Goal: Use online tool/utility: Utilize a website feature to perform a specific function

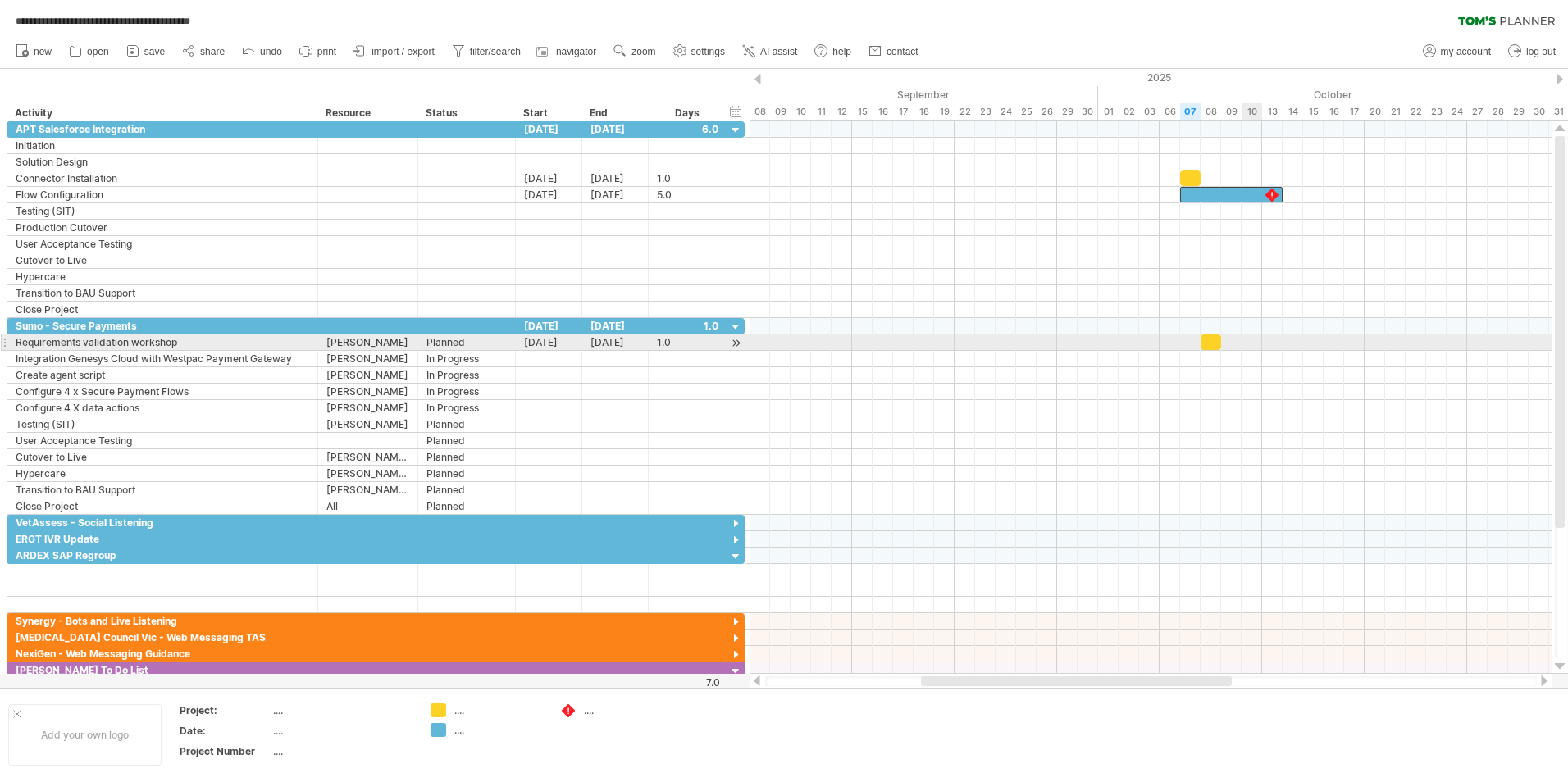
click at [1259, 344] on div at bounding box center [1150, 343] width 802 height 17
click at [1255, 344] on div at bounding box center [1150, 343] width 802 height 17
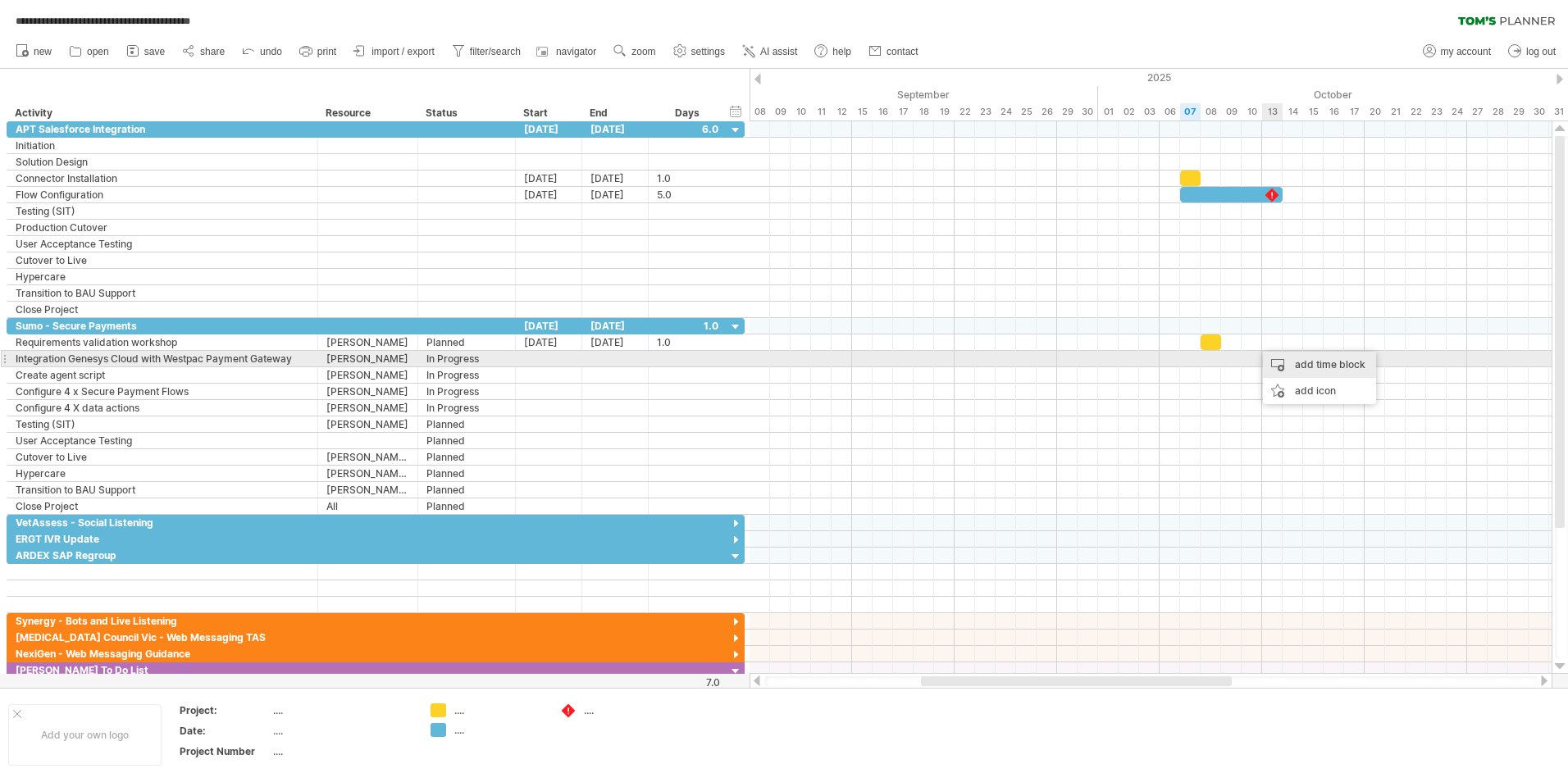
click at [1270, 356] on div "add time block" at bounding box center [1319, 364] width 113 height 26
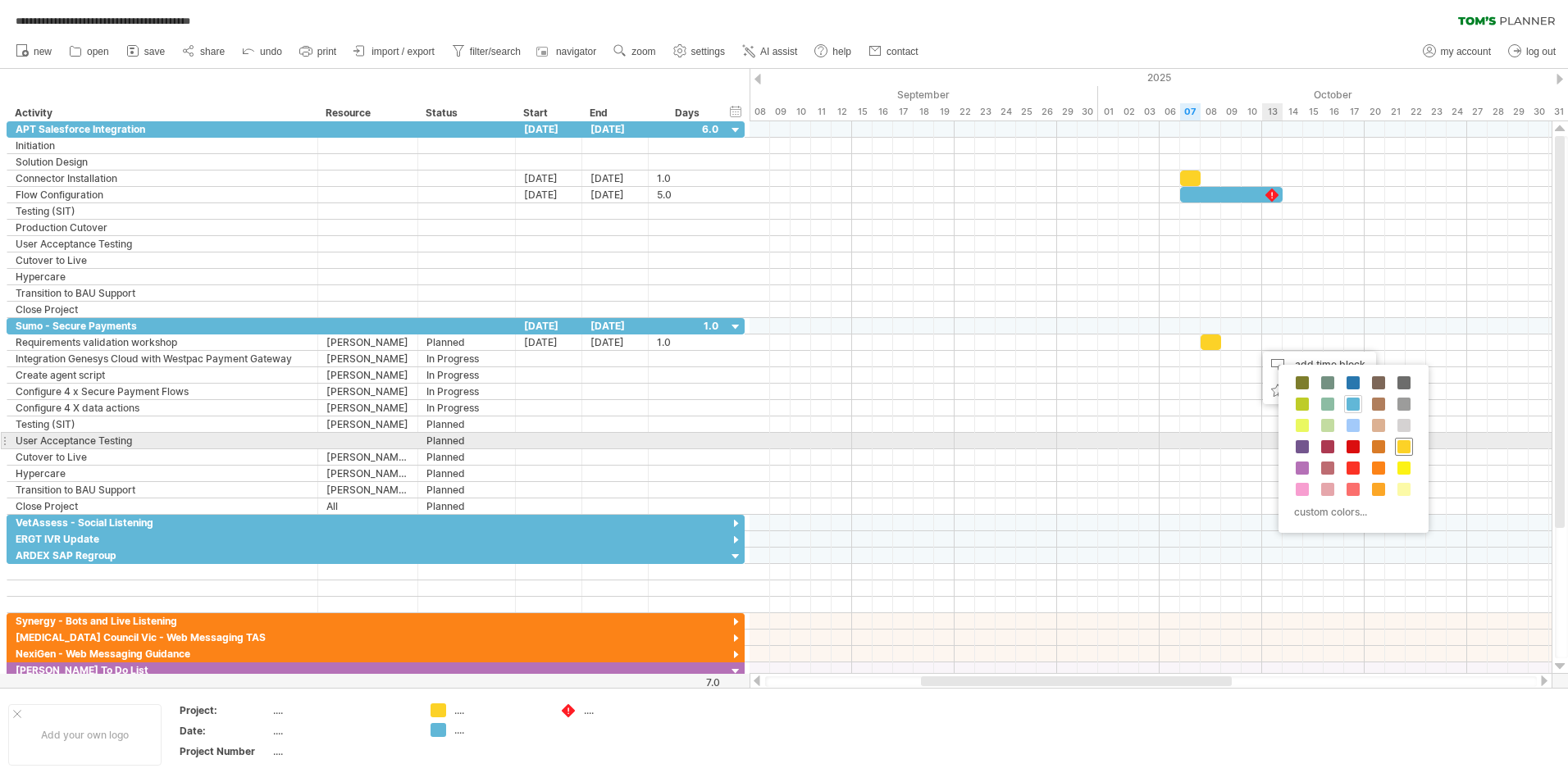
click at [1397, 447] on span at bounding box center [1403, 446] width 13 height 13
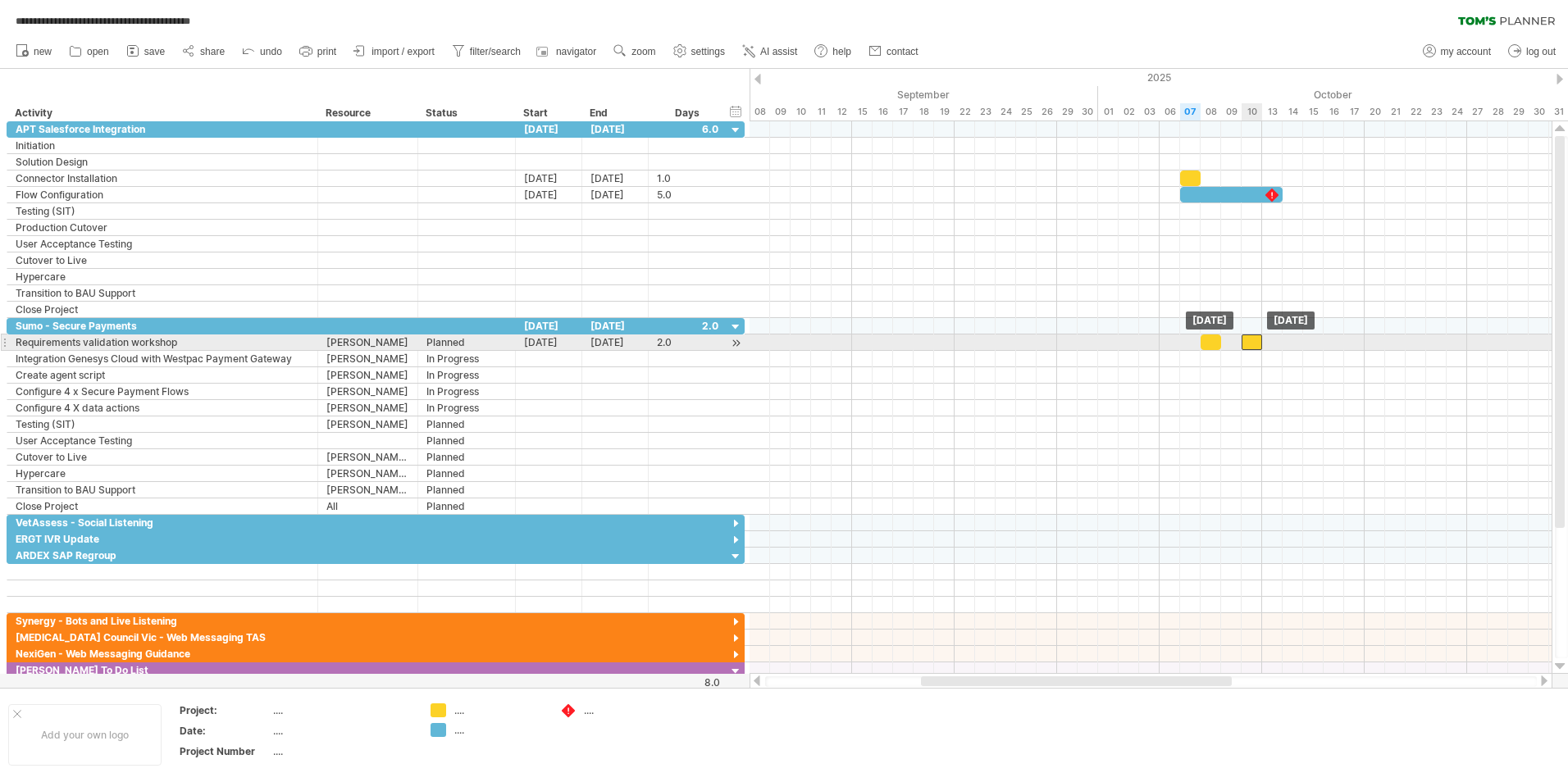
drag, startPoint x: 1261, startPoint y: 336, endPoint x: 1251, endPoint y: 337, distance: 10.0
click at [1251, 337] on div at bounding box center [1252, 343] width 21 height 16
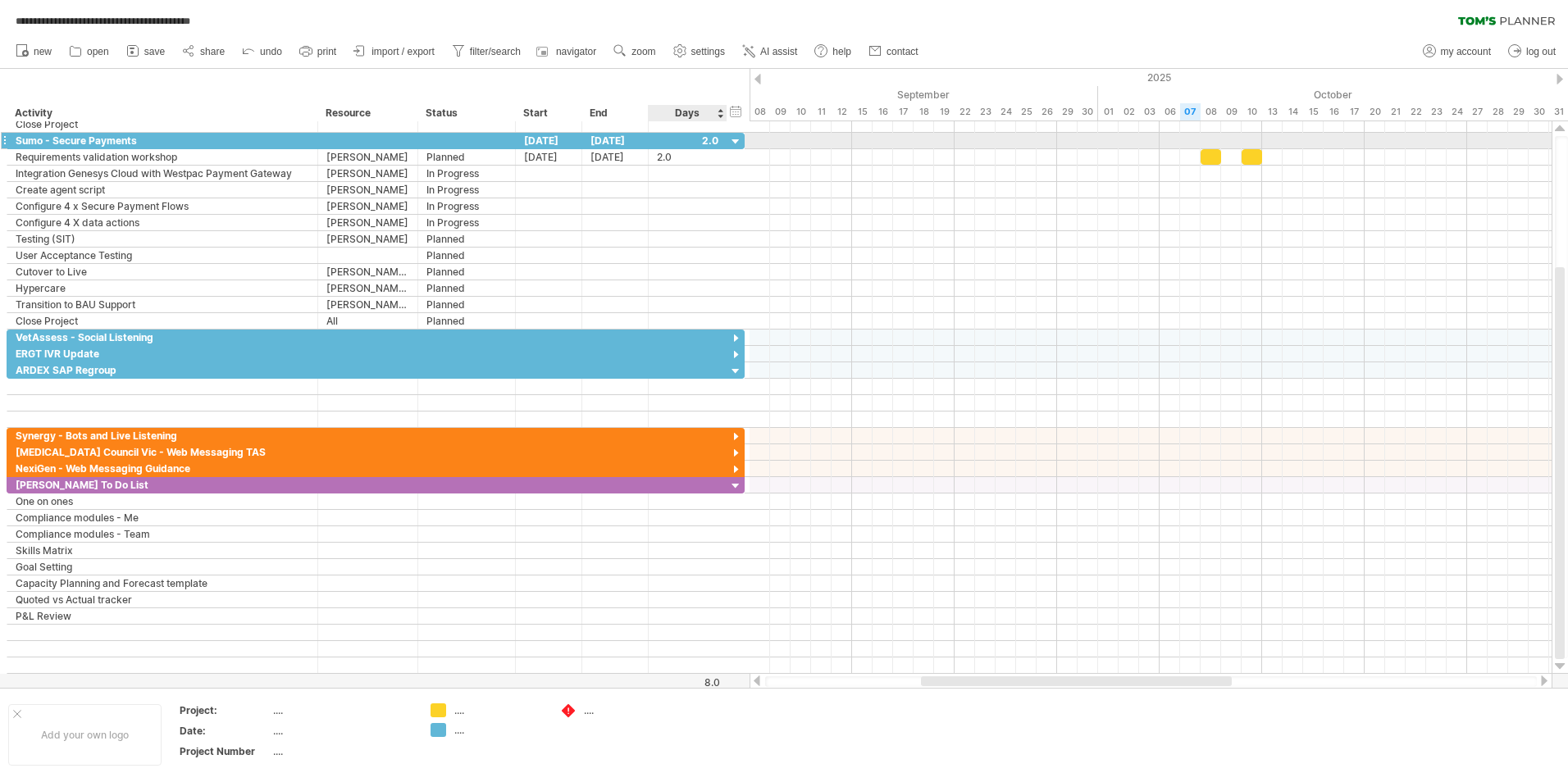
click at [737, 141] on div at bounding box center [736, 143] width 16 height 16
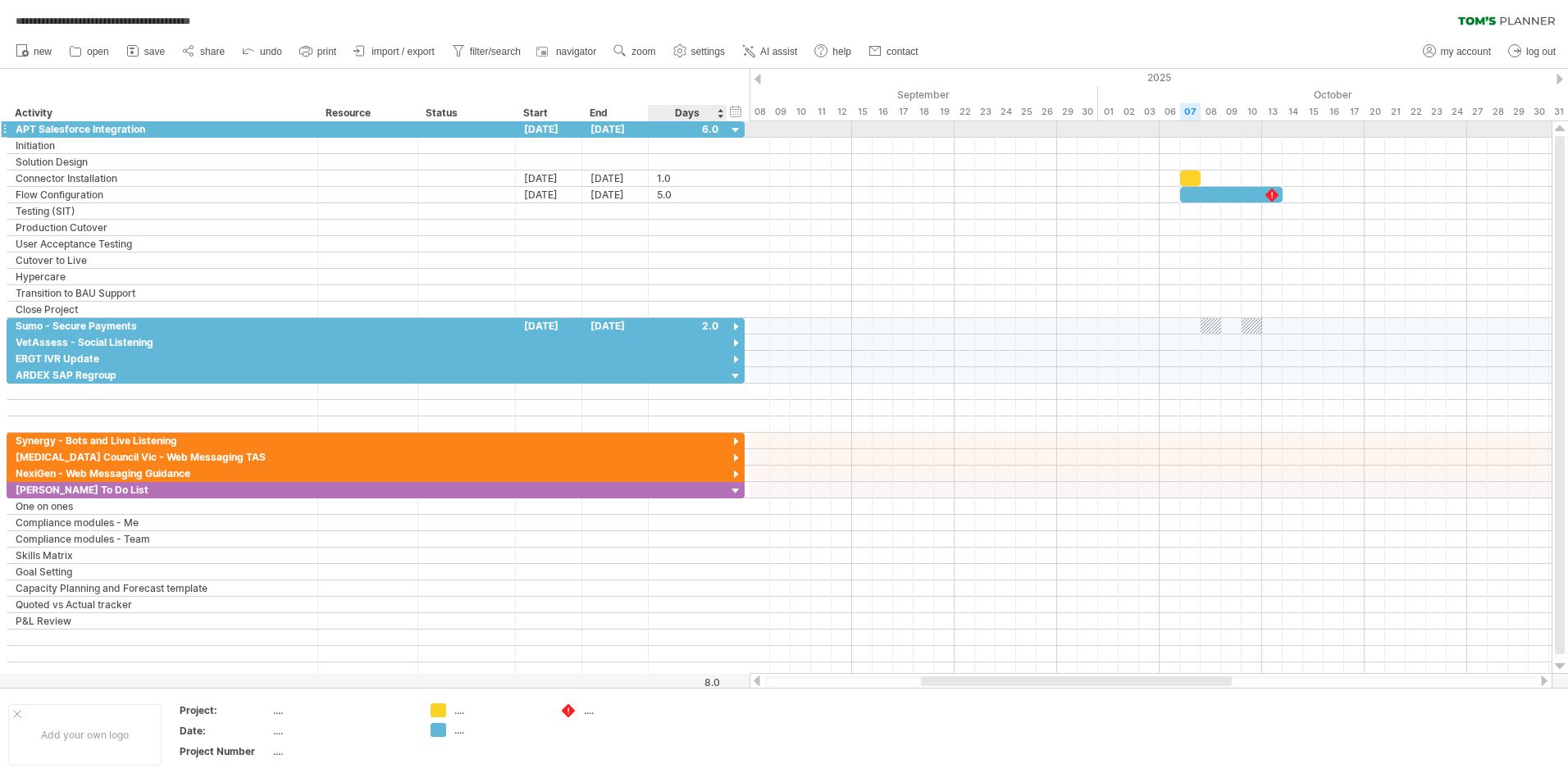
click at [738, 130] on div at bounding box center [736, 131] width 16 height 16
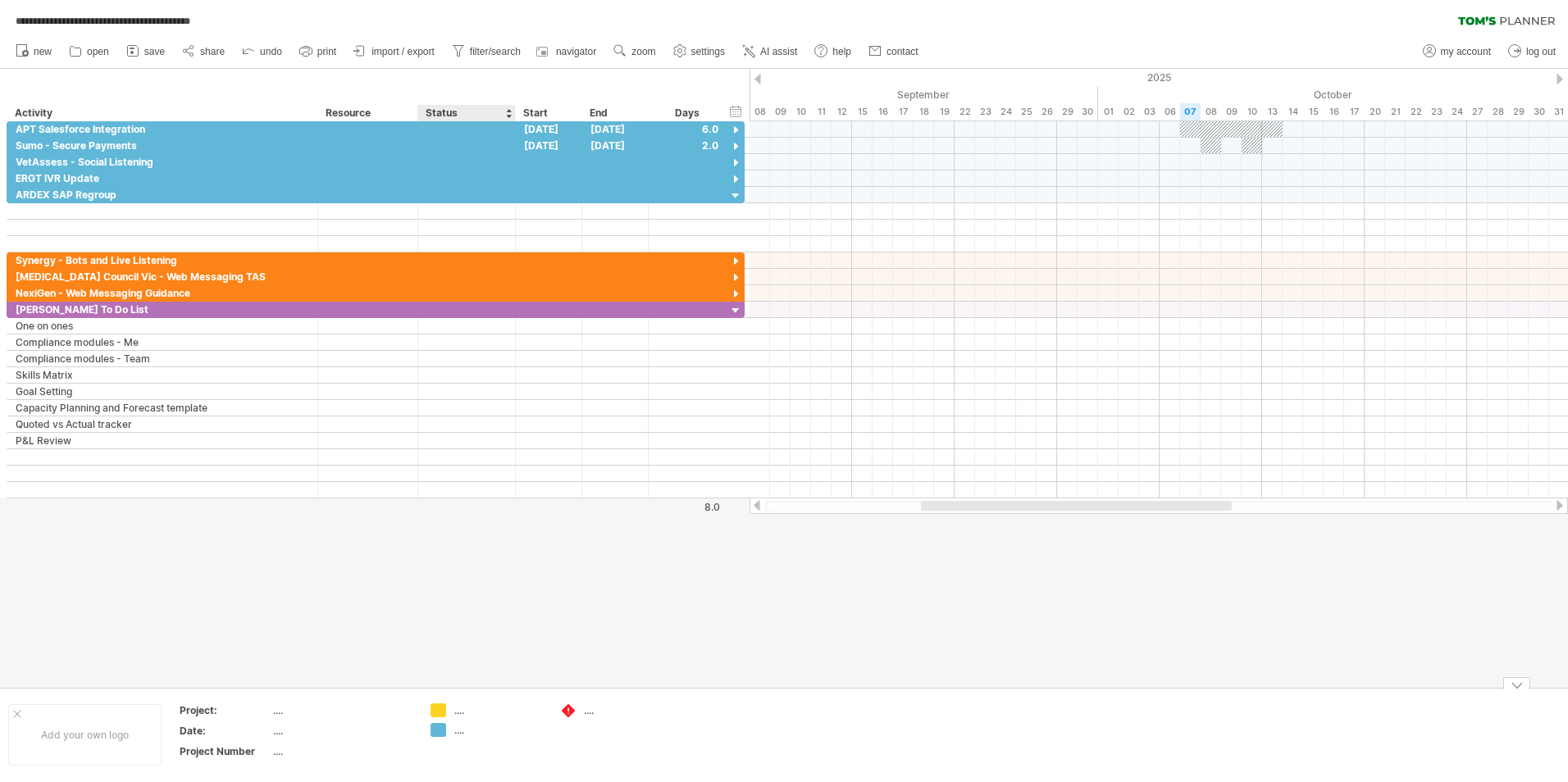
click at [456, 715] on div "...." at bounding box center [499, 711] width 90 height 14
type input "*******"
click at [462, 730] on div "...." at bounding box center [499, 730] width 90 height 14
type input "**********"
click at [734, 130] on div at bounding box center [736, 131] width 16 height 16
